Goal: Task Accomplishment & Management: Complete application form

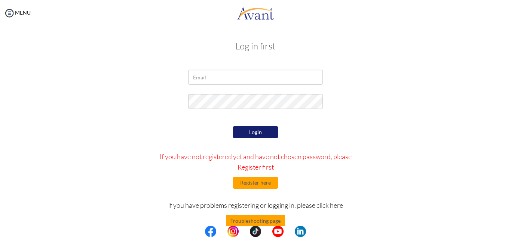
click at [212, 123] on form "Login If you have not registered yet and have not chosen password, please Regis…" at bounding box center [255, 167] width 426 height 195
click at [217, 77] on input "email" at bounding box center [255, 77] width 135 height 15
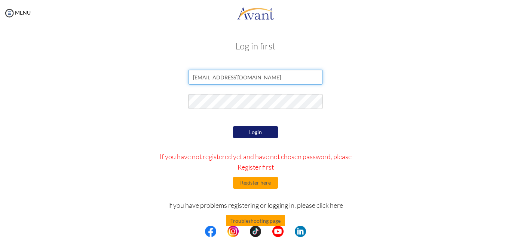
click at [254, 83] on input "[EMAIL_ADDRESS][DOMAIN_NAME]" at bounding box center [255, 77] width 135 height 15
type input "[EMAIL_ADDRESS][DOMAIN_NAME]"
click at [249, 131] on button "Login" at bounding box center [255, 132] width 45 height 12
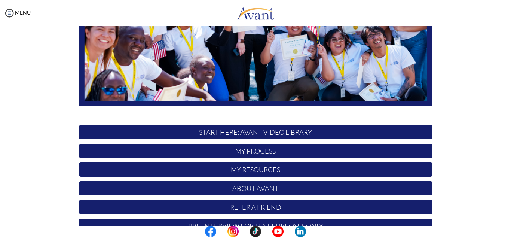
scroll to position [179, 0]
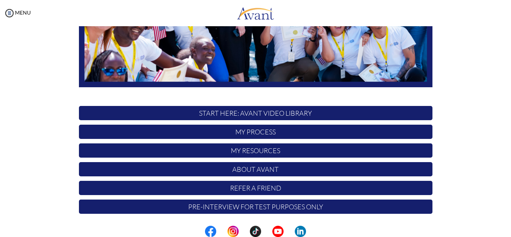
click at [242, 117] on p "START HERE: Avant Video Library" at bounding box center [255, 113] width 353 height 14
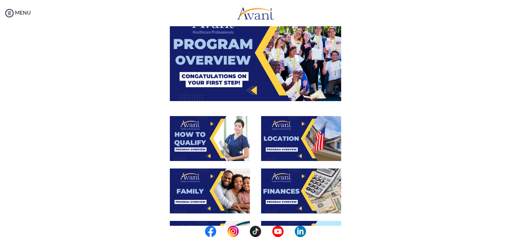
scroll to position [58, 0]
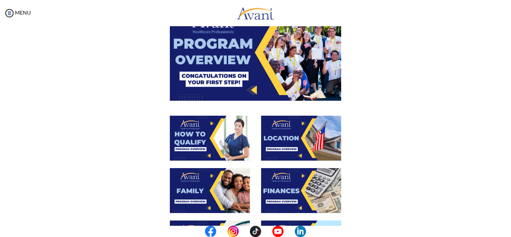
click at [214, 80] on img at bounding box center [255, 52] width 171 height 96
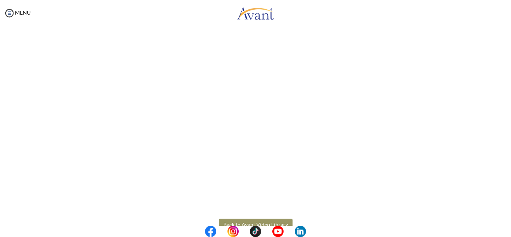
scroll to position [131, 0]
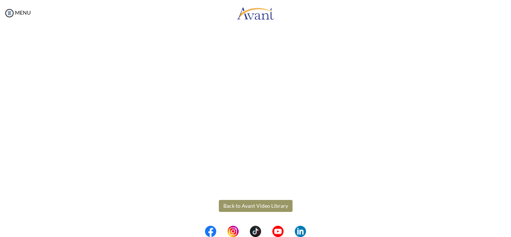
click at [273, 211] on button "Back to Avant Video Library" at bounding box center [256, 206] width 74 height 12
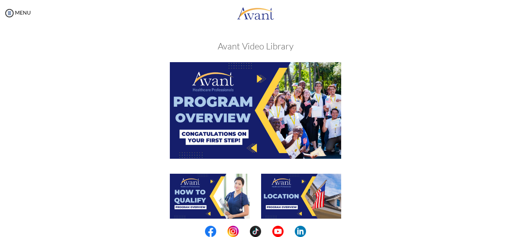
click at [224, 200] on img at bounding box center [210, 196] width 80 height 45
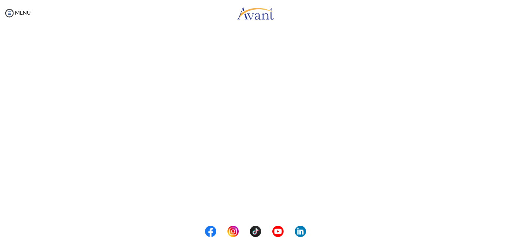
scroll to position [131, 0]
click at [273, 210] on body "Maintenance break. Please come back in 2 hours. MENU My Status What is the next…" at bounding box center [255, 118] width 511 height 237
click at [229, 210] on body "Maintenance break. Please come back in 2 hours. MENU My Status What is the next…" at bounding box center [255, 118] width 511 height 237
click at [248, 208] on button "Back to Avant Video Library" at bounding box center [256, 206] width 74 height 12
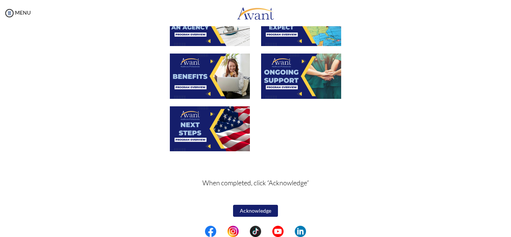
scroll to position [277, 0]
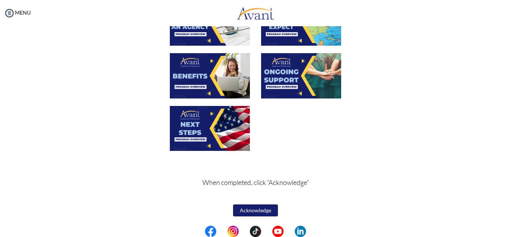
click at [250, 216] on button "Acknowledge" at bounding box center [255, 210] width 45 height 12
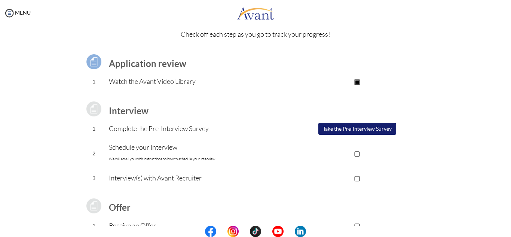
scroll to position [31, 0]
click at [343, 131] on button "Take the Pre-Interview Survey" at bounding box center [357, 128] width 78 height 12
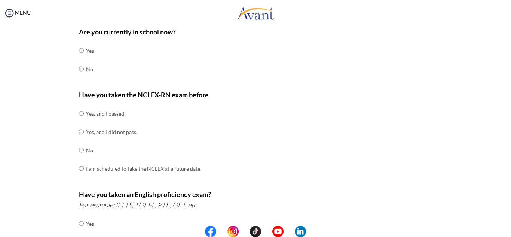
scroll to position [42, 0]
click at [79, 70] on input "radio" at bounding box center [81, 68] width 5 height 15
radio input "true"
click at [79, 150] on input "radio" at bounding box center [81, 149] width 5 height 15
radio input "true"
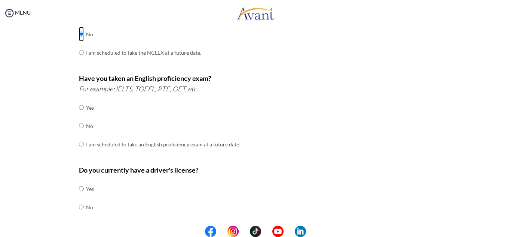
scroll to position [159, 0]
click at [79, 123] on input "radio" at bounding box center [81, 124] width 5 height 15
radio input "true"
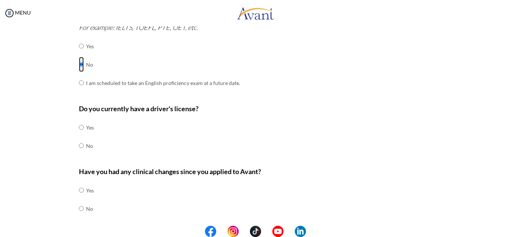
scroll to position [220, 0]
click at [79, 126] on input "radio" at bounding box center [81, 126] width 5 height 15
radio input "true"
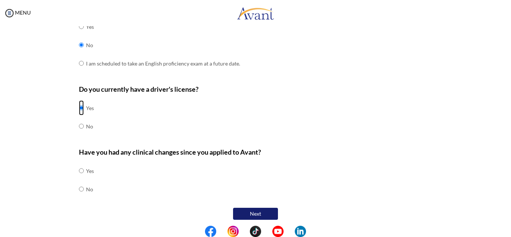
scroll to position [242, 0]
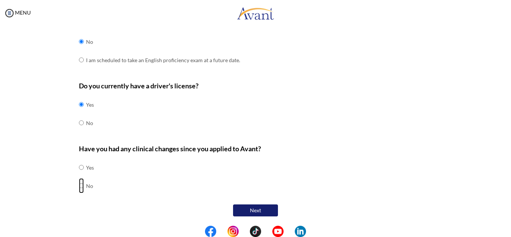
click at [79, 182] on input "radio" at bounding box center [81, 185] width 5 height 15
radio input "true"
click at [139, 169] on div "Have you had any clinical changes since you applied to Avant? Yes No" at bounding box center [255, 172] width 353 height 59
click at [80, 168] on input "radio" at bounding box center [81, 167] width 5 height 15
radio input "true"
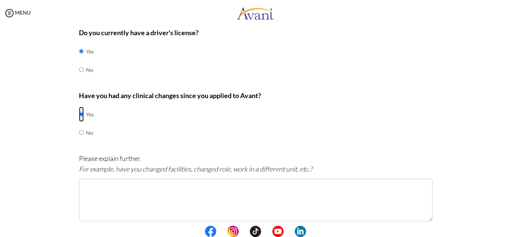
scroll to position [326, 0]
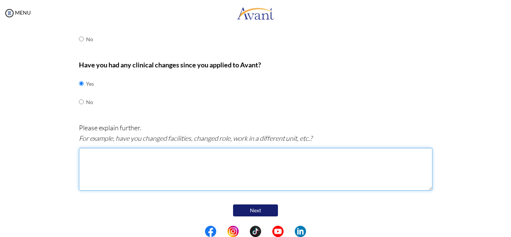
click at [102, 158] on textarea at bounding box center [255, 169] width 353 height 43
type textarea "i"
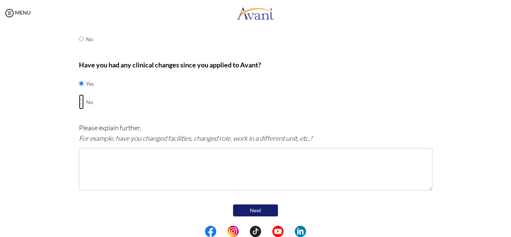
click at [79, 102] on input "radio" at bounding box center [81, 101] width 5 height 15
radio input "true"
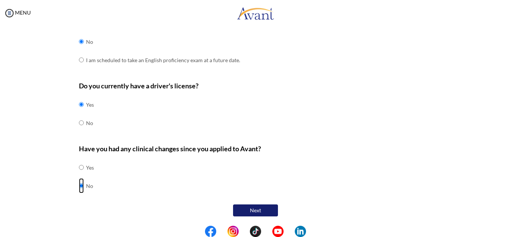
scroll to position [242, 0]
click at [246, 208] on button "Next" at bounding box center [255, 210] width 45 height 12
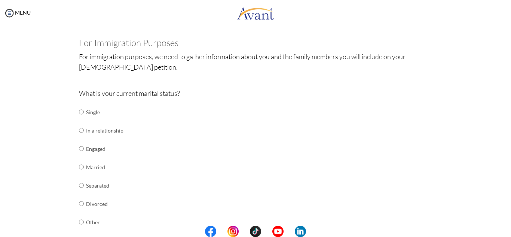
scroll to position [62, 0]
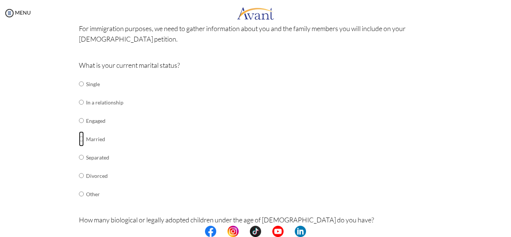
click at [79, 138] on input "radio" at bounding box center [81, 138] width 5 height 15
radio input "true"
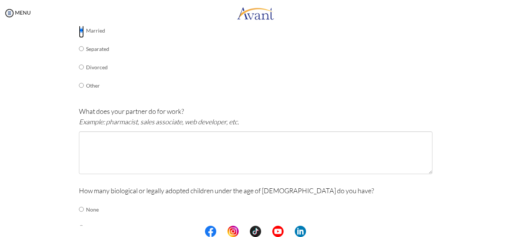
scroll to position [175, 0]
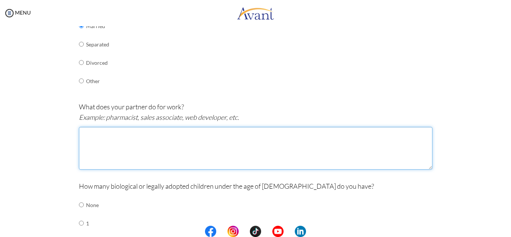
click at [98, 153] on textarea at bounding box center [255, 148] width 353 height 43
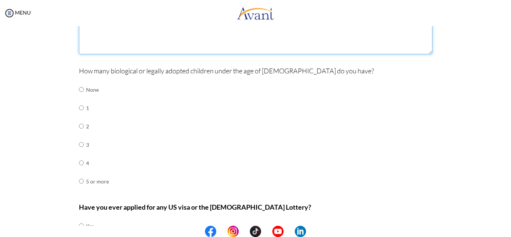
scroll to position [292, 0]
type textarea "a military officer"
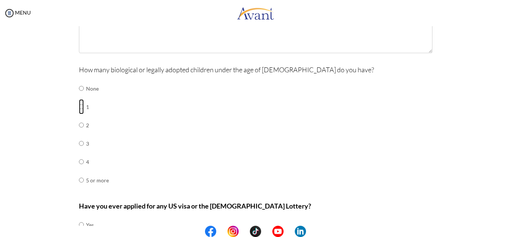
click at [79, 106] on input "radio" at bounding box center [81, 106] width 5 height 15
radio input "true"
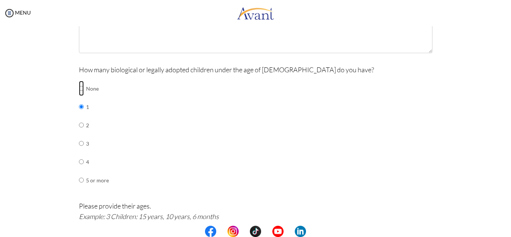
click at [79, 86] on input "radio" at bounding box center [81, 88] width 5 height 15
radio input "true"
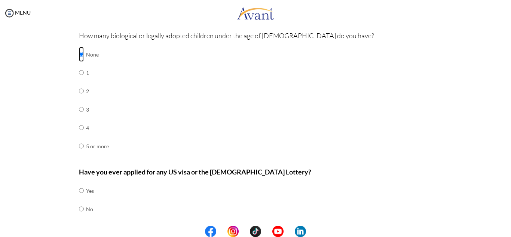
scroll to position [349, 0]
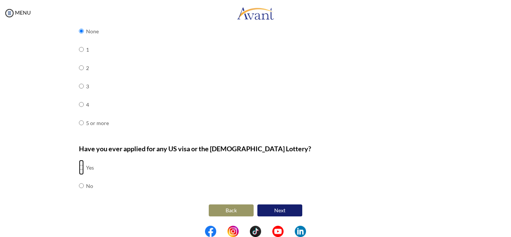
click at [79, 168] on input "radio" at bounding box center [81, 167] width 5 height 15
radio input "true"
click at [267, 209] on button "Next" at bounding box center [279, 210] width 45 height 12
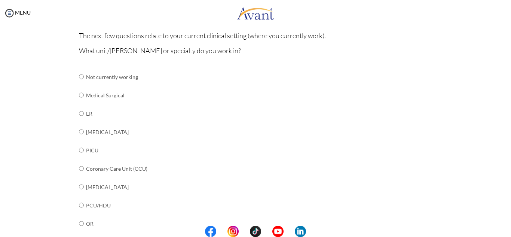
scroll to position [68, 0]
click at [79, 92] on input "radio" at bounding box center [81, 93] width 5 height 15
radio input "true"
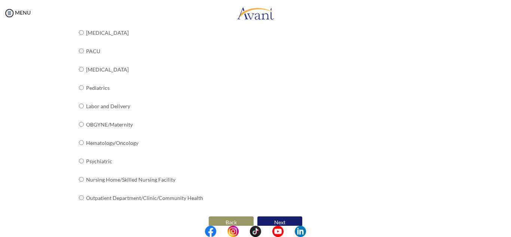
scroll to position [306, 0]
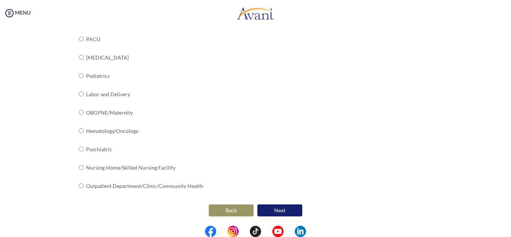
click at [287, 207] on button "Next" at bounding box center [279, 210] width 45 height 12
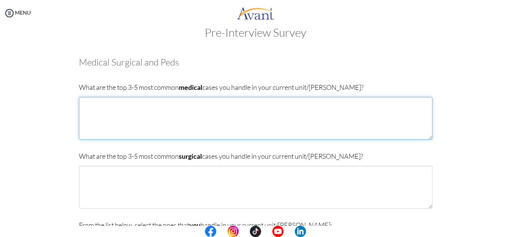
click at [112, 114] on textarea at bounding box center [255, 118] width 353 height 43
click at [111, 114] on textarea "tuberculosis" at bounding box center [255, 118] width 353 height 43
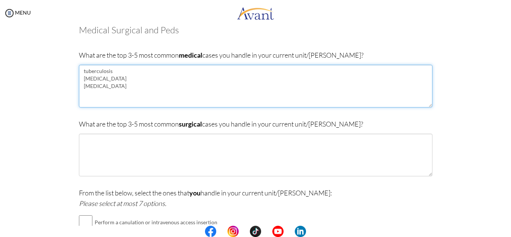
scroll to position [53, 0]
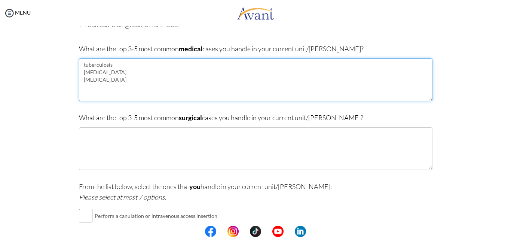
type textarea "tuberculosis hypertension diabetes"
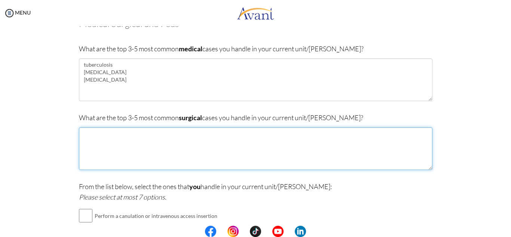
click at [305, 158] on textarea at bounding box center [255, 148] width 353 height 43
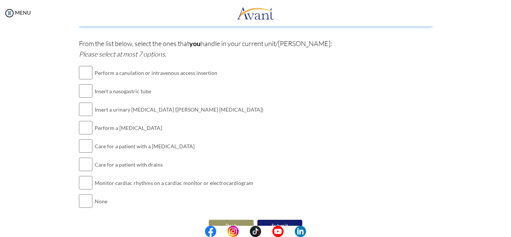
scroll to position [195, 0]
type textarea "fracture diabetic wounds skin Grafting"
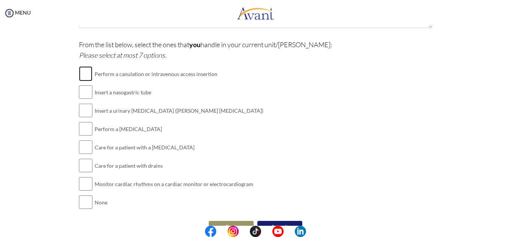
click at [79, 73] on input "checkbox" at bounding box center [85, 73] width 13 height 15
checkbox input "true"
click at [79, 94] on input "checkbox" at bounding box center [85, 92] width 13 height 15
checkbox input "true"
click at [83, 110] on input "checkbox" at bounding box center [85, 110] width 13 height 15
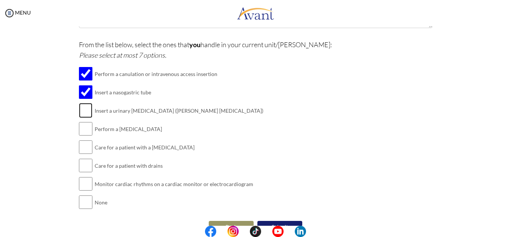
checkbox input "true"
click at [82, 125] on input "checkbox" at bounding box center [85, 128] width 13 height 15
checkbox input "true"
click at [84, 166] on input "checkbox" at bounding box center [85, 165] width 13 height 15
checkbox input "true"
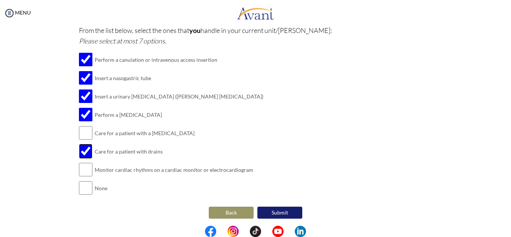
scroll to position [212, 0]
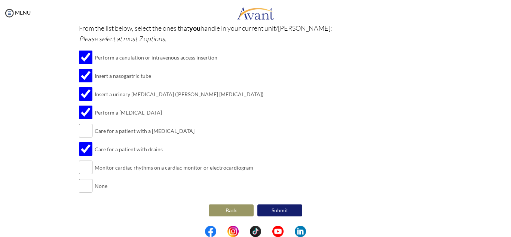
click at [283, 209] on button "Submit" at bounding box center [279, 210] width 45 height 12
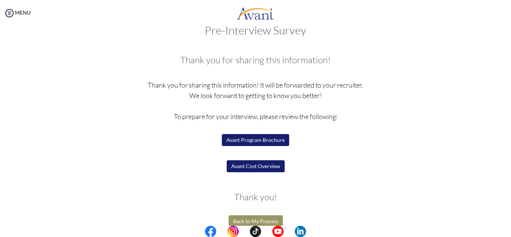
scroll to position [28, 0]
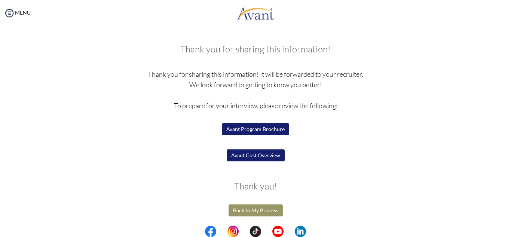
click at [240, 209] on button "Back to My Process" at bounding box center [255, 210] width 54 height 12
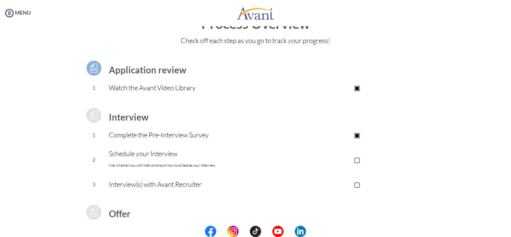
scroll to position [47, 0]
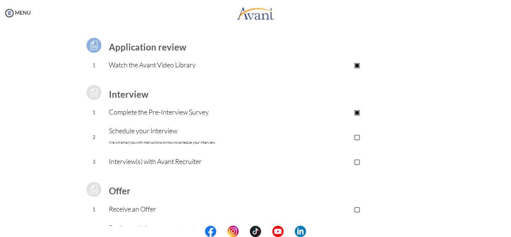
click at [354, 137] on p "▢" at bounding box center [357, 136] width 150 height 10
click at [354, 137] on p "▣" at bounding box center [357, 136] width 150 height 10
click at [134, 133] on p "Schedule your Interview We will email you with instructions on how to schedule …" at bounding box center [195, 136] width 173 height 22
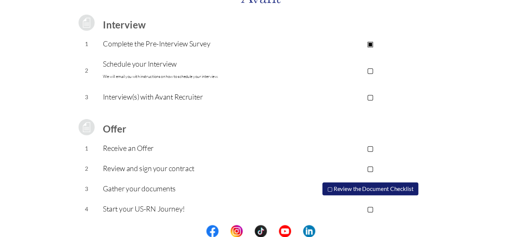
scroll to position [104, 0]
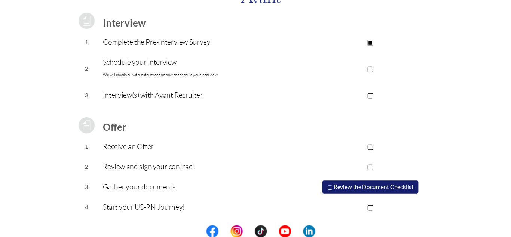
click at [344, 187] on button "▢ Review the Document Checklist" at bounding box center [357, 190] width 89 height 12
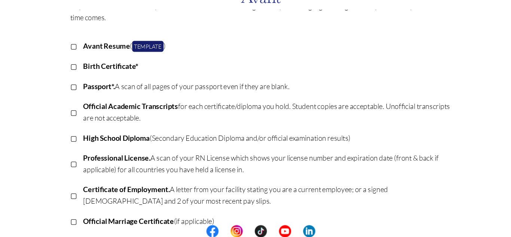
scroll to position [74, 0]
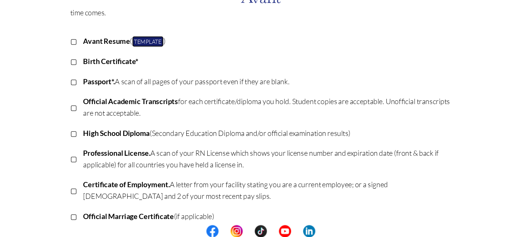
click at [148, 56] on link "Template" at bounding box center [150, 55] width 29 height 10
click at [142, 55] on link "Template" at bounding box center [150, 55] width 29 height 10
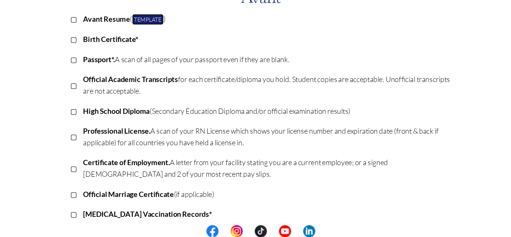
scroll to position [92, 0]
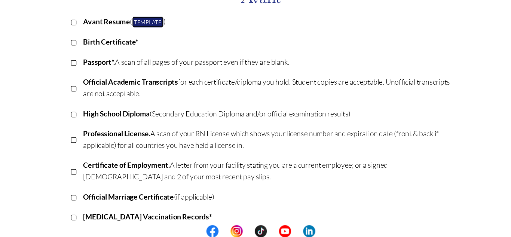
click at [141, 40] on link "Template" at bounding box center [150, 37] width 29 height 10
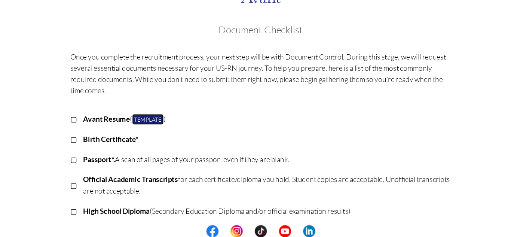
scroll to position [0, 0]
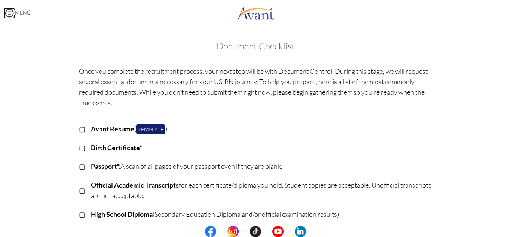
click at [9, 11] on img at bounding box center [9, 12] width 11 height 11
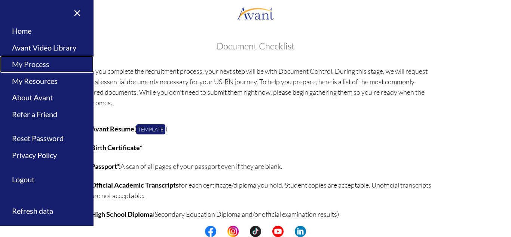
click at [28, 64] on link "My Process" at bounding box center [46, 64] width 93 height 17
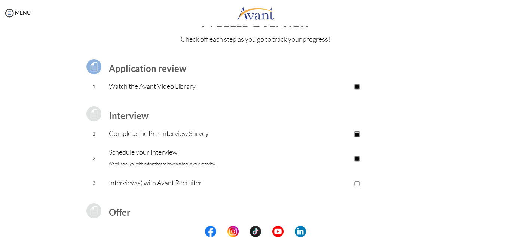
scroll to position [46, 0]
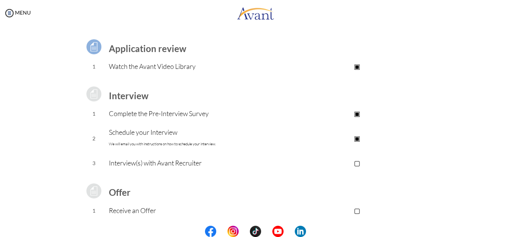
click at [357, 139] on p "▣" at bounding box center [357, 138] width 150 height 10
click at [10, 14] on img at bounding box center [9, 12] width 11 height 11
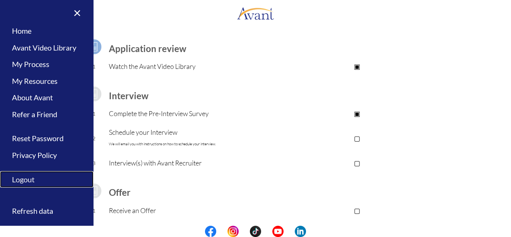
click at [31, 181] on link "Logout" at bounding box center [46, 179] width 93 height 17
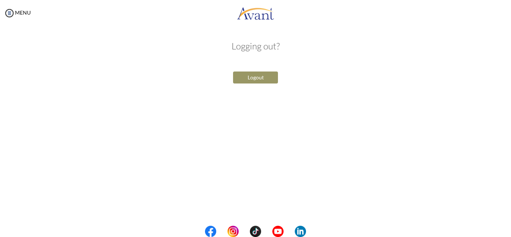
drag, startPoint x: 409, startPoint y: 1, endPoint x: 330, endPoint y: 53, distance: 95.3
click at [330, 53] on div "Logging out? Logout" at bounding box center [256, 62] width 438 height 57
